Goal: Task Accomplishment & Management: Manage account settings

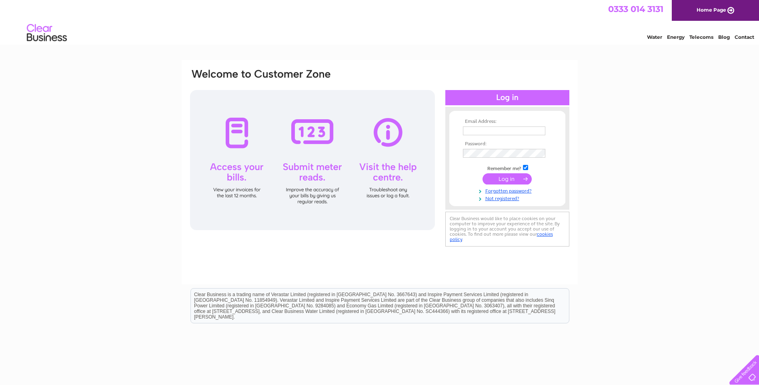
type input "ellen.harper@hydrasun.com"
click at [505, 178] on input "submit" at bounding box center [507, 178] width 49 height 11
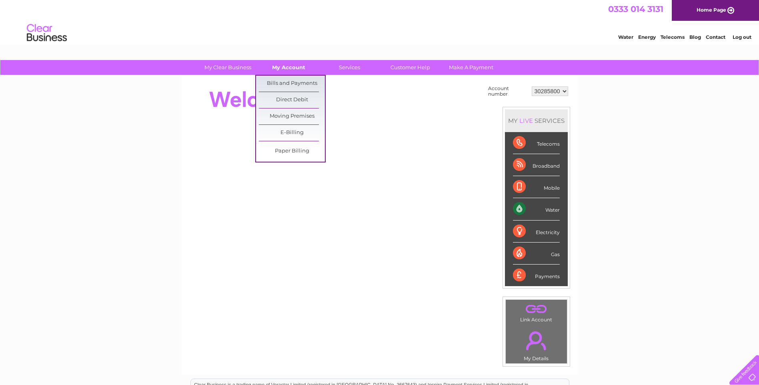
click at [287, 67] on link "My Account" at bounding box center [289, 67] width 66 height 15
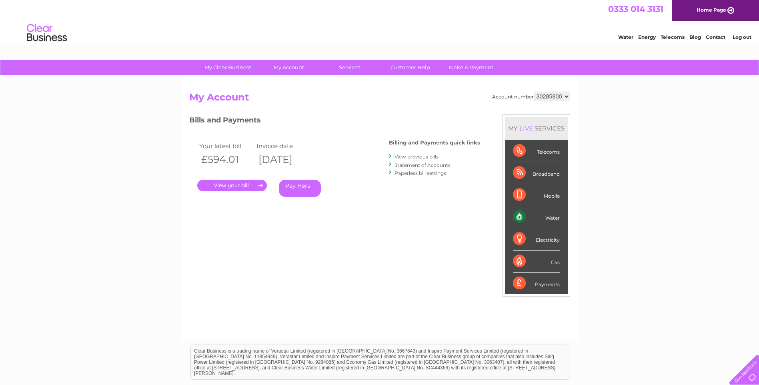
click at [228, 184] on link "." at bounding box center [232, 186] width 70 height 12
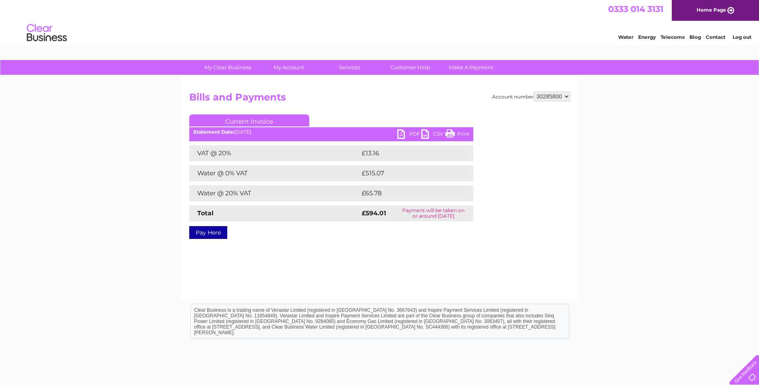
click at [403, 132] on link "PDF" at bounding box center [409, 135] width 24 height 12
